Goal: Task Accomplishment & Management: Manage account settings

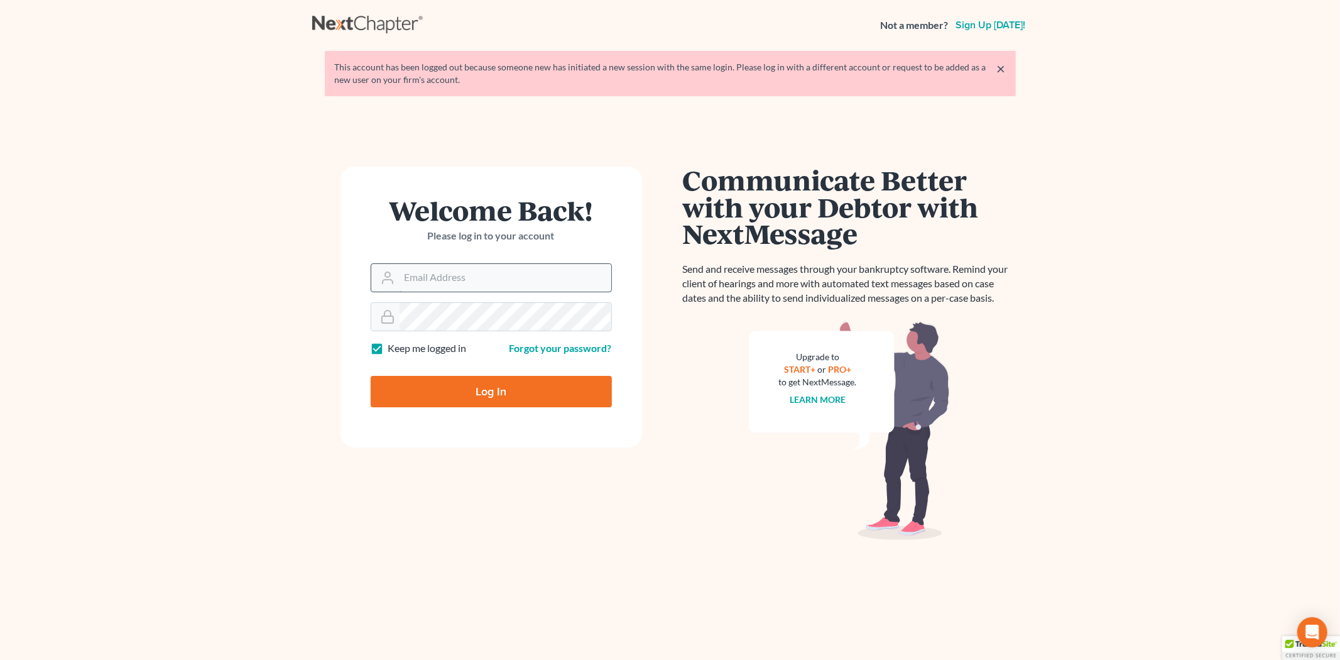
click at [475, 280] on input "Email Address" at bounding box center [505, 278] width 212 height 28
type input "[PERSON_NAME][EMAIL_ADDRESS][DOMAIN_NAME]"
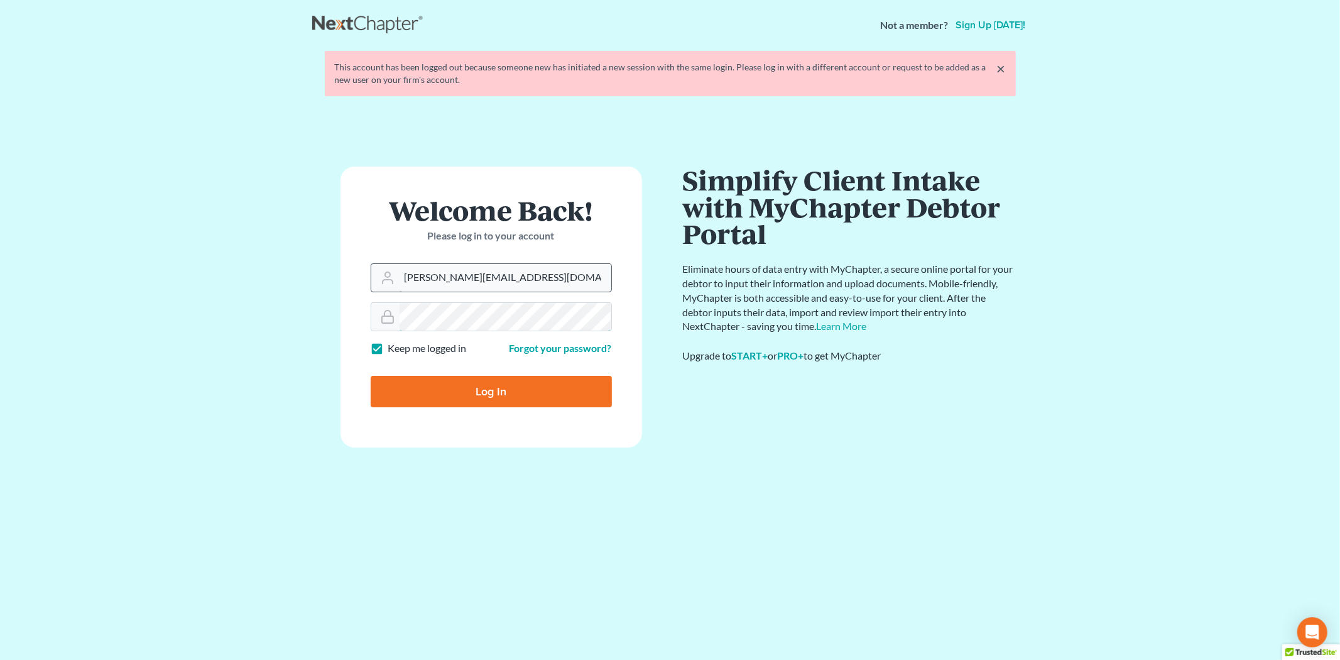
click at [371, 376] on input "Log In" at bounding box center [491, 391] width 241 height 31
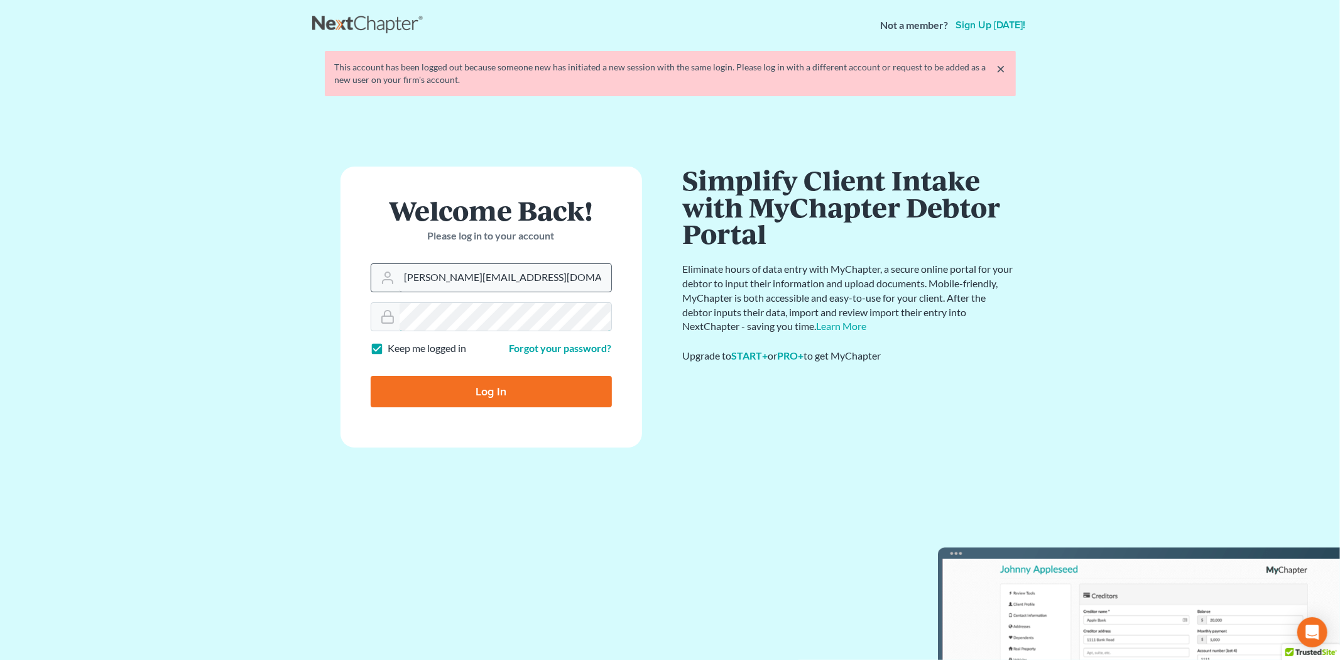
type input "Thinking..."
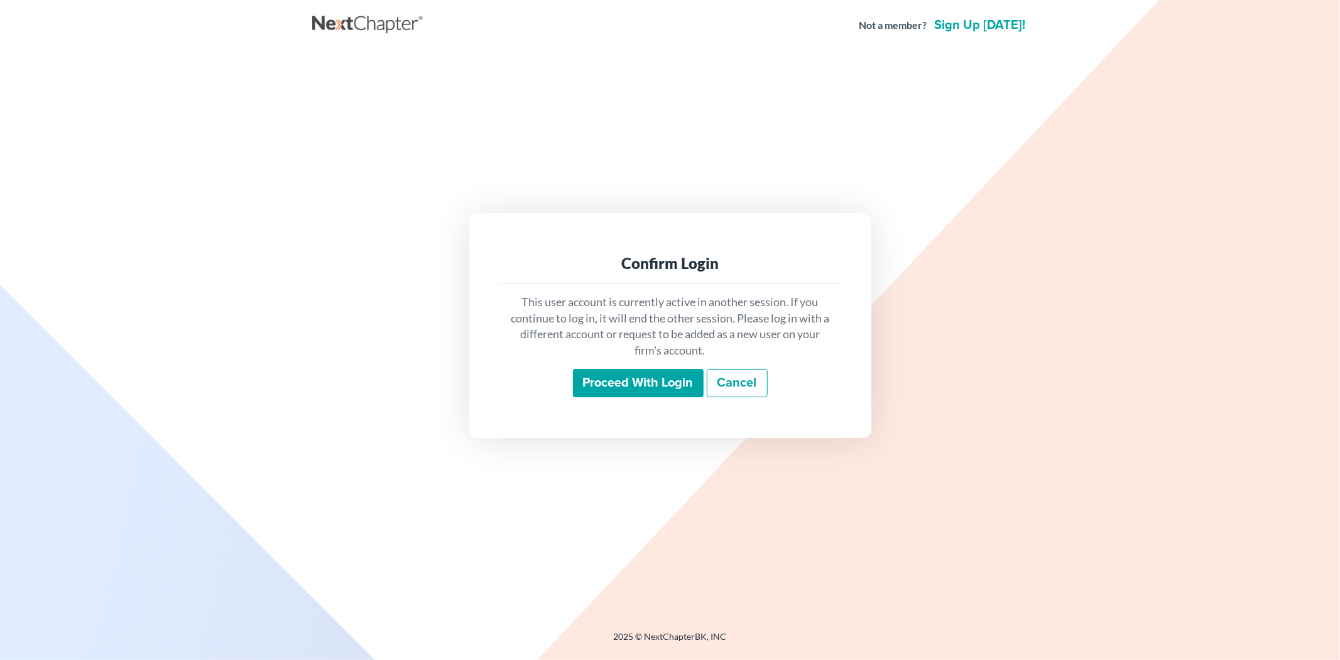
click at [607, 393] on input "Proceed with login" at bounding box center [638, 383] width 131 height 29
